Goal: Information Seeking & Learning: Learn about a topic

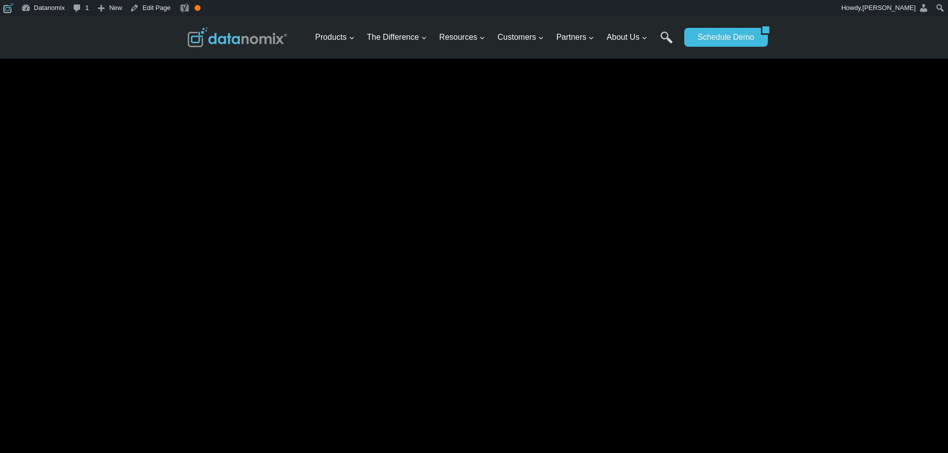
scroll to position [2239, 0]
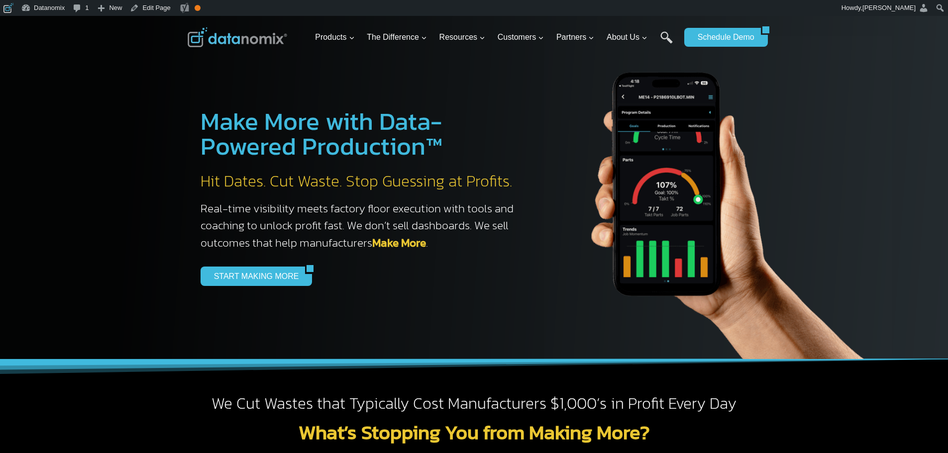
drag, startPoint x: 476, startPoint y: 38, endPoint x: 489, endPoint y: 25, distance: 18.3
click at [477, 38] on span "Resources Expand" at bounding box center [462, 37] width 46 height 13
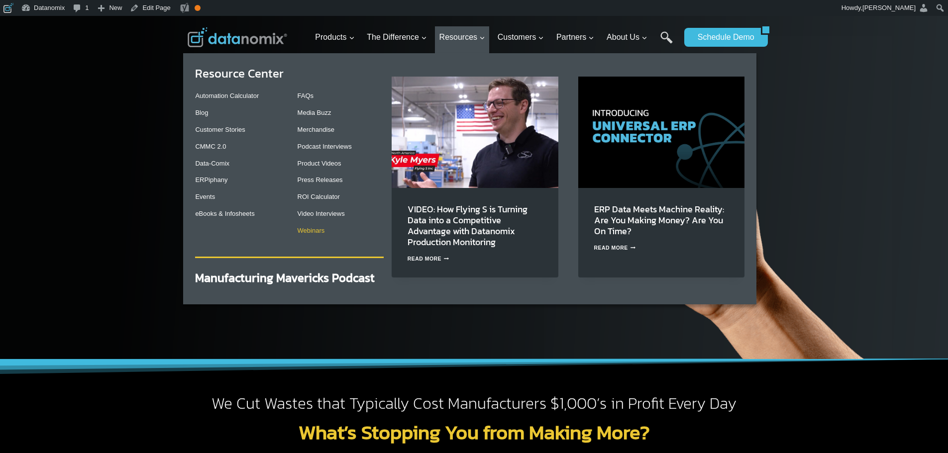
click at [325, 231] on link "Webinars" at bounding box center [311, 230] width 27 height 7
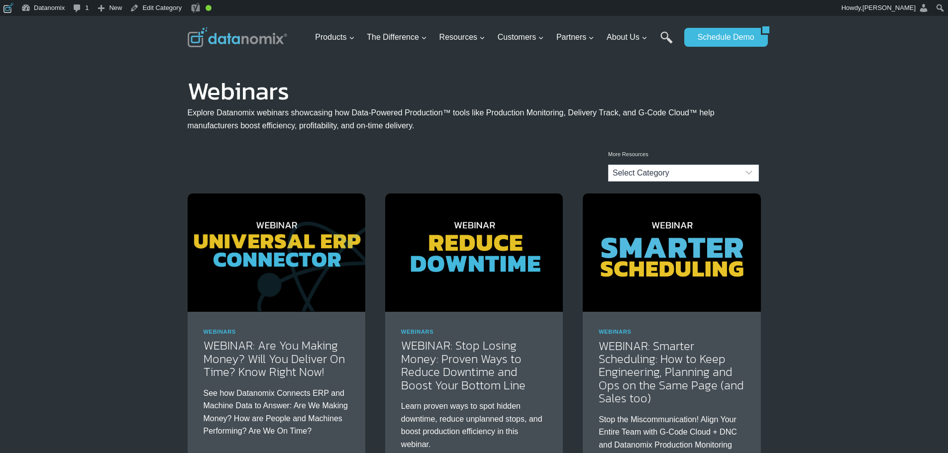
click at [319, 234] on img at bounding box center [277, 253] width 178 height 118
